Goal: Information Seeking & Learning: Learn about a topic

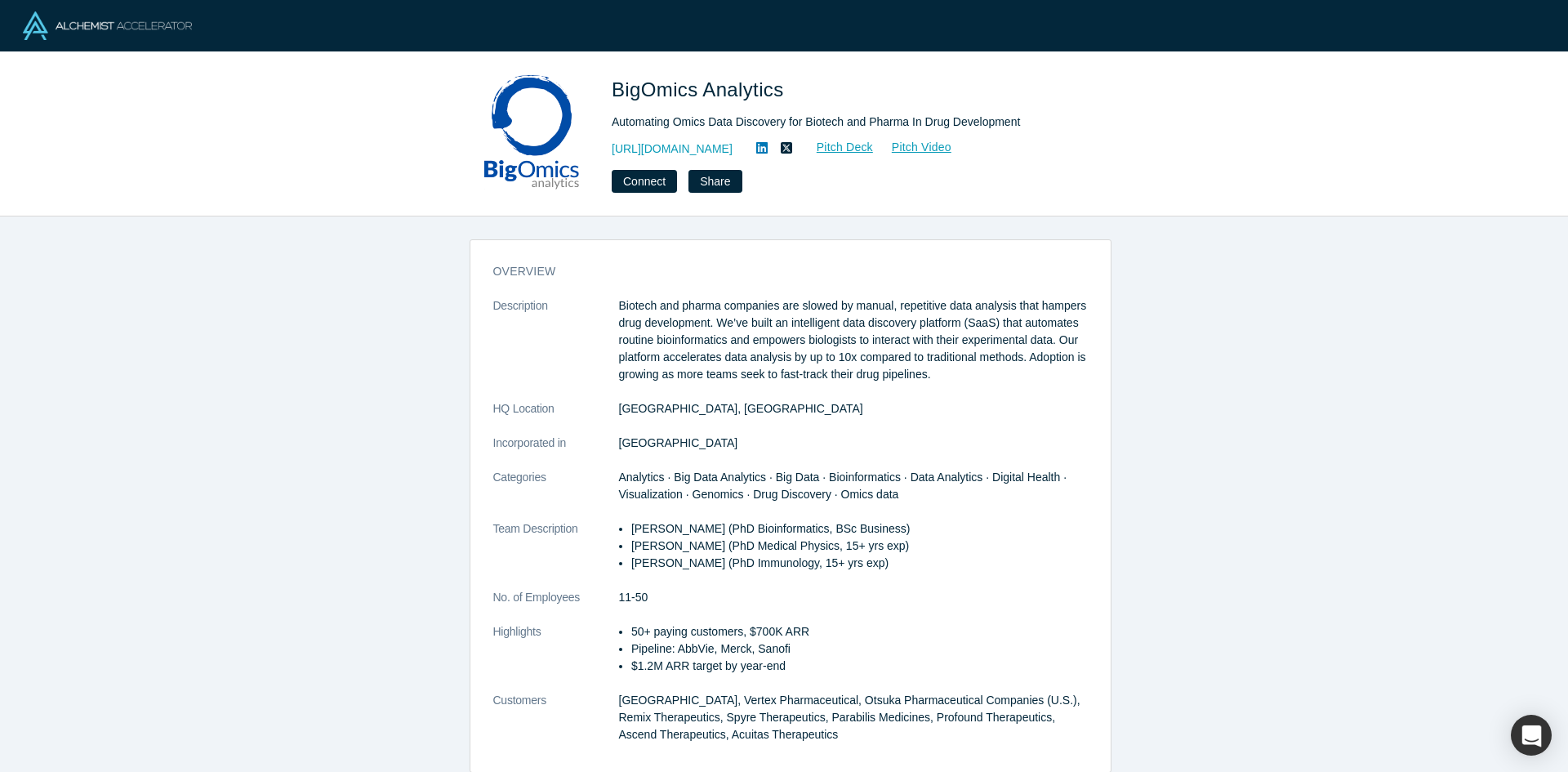
click at [668, 300] on p "Biotech and pharma companies are slowed by manual, repetitive data analysis tha…" at bounding box center [853, 340] width 469 height 86
drag, startPoint x: 751, startPoint y: 306, endPoint x: 867, endPoint y: 312, distance: 116.2
click at [867, 312] on p "Biotech and pharma companies are slowed by manual, repetitive data analysis tha…" at bounding box center [853, 340] width 469 height 86
click at [864, 366] on p "Biotech and pharma companies are slowed by manual, repetitive data analysis tha…" at bounding box center [853, 340] width 469 height 86
click at [676, 150] on link "[URL][DOMAIN_NAME]" at bounding box center [671, 149] width 120 height 17
